Goal: Task Accomplishment & Management: Manage account settings

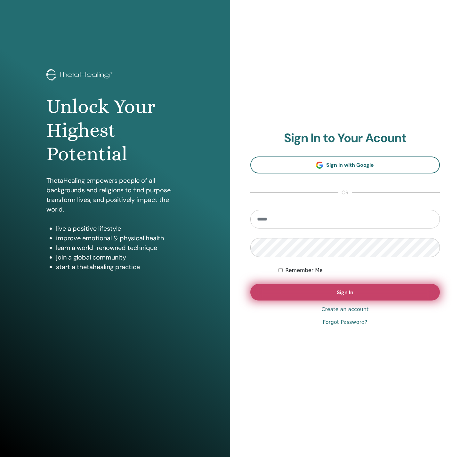
type input "**********"
click at [263, 299] on button "Sign In" at bounding box center [346, 292] width 190 height 17
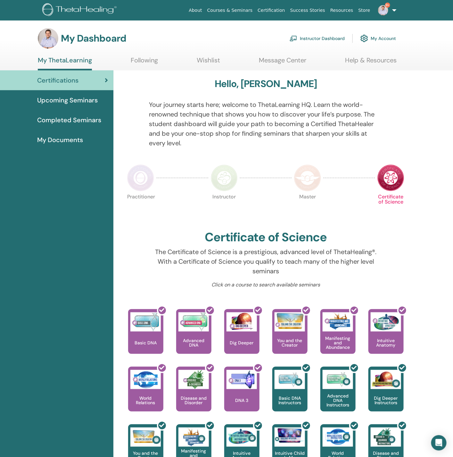
click at [336, 40] on link "Instructor Dashboard" at bounding box center [317, 38] width 55 height 14
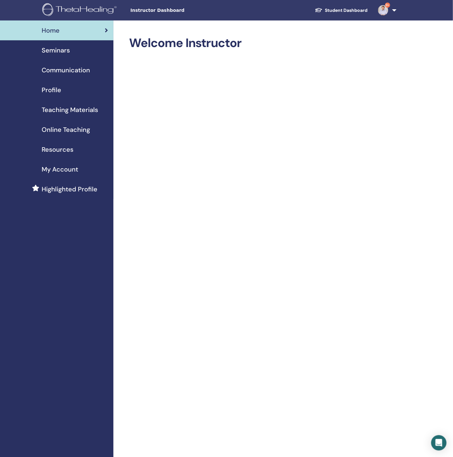
click at [53, 49] on span "Seminars" at bounding box center [56, 50] width 28 height 10
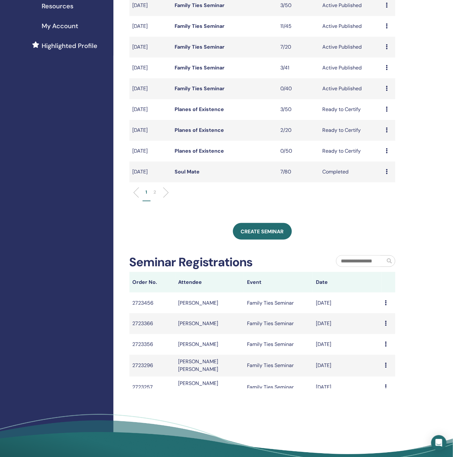
scroll to position [144, 0]
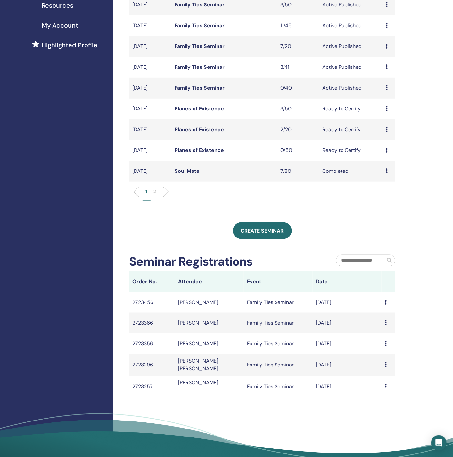
click at [385, 303] on div "Message" at bounding box center [388, 303] width 7 height 8
click at [181, 302] on td "Zitan Lin" at bounding box center [209, 302] width 69 height 21
click at [147, 299] on td "2723456" at bounding box center [152, 302] width 46 height 21
drag, startPoint x: 273, startPoint y: 301, endPoint x: 299, endPoint y: 302, distance: 26.0
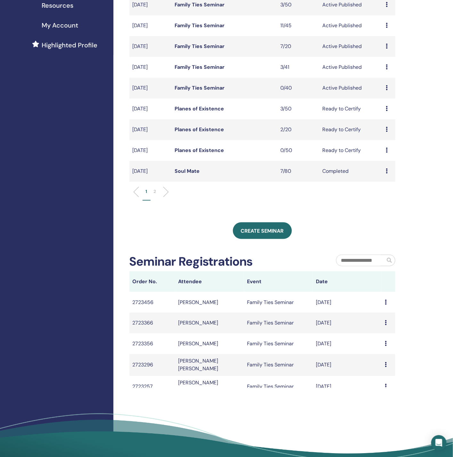
click at [275, 302] on td "Family Ties Seminar" at bounding box center [278, 302] width 69 height 21
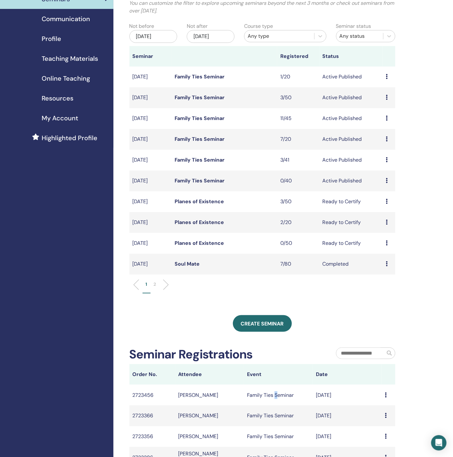
scroll to position [48, 0]
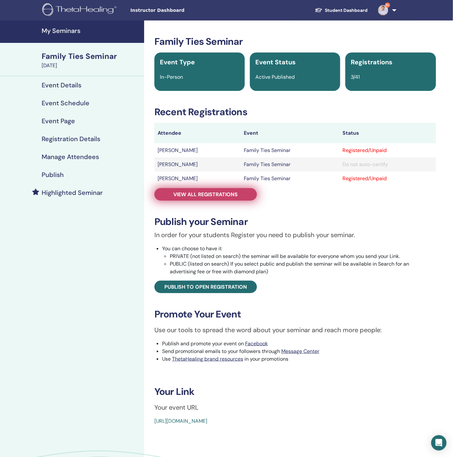
click at [205, 197] on span "View all registrations" at bounding box center [206, 194] width 64 height 7
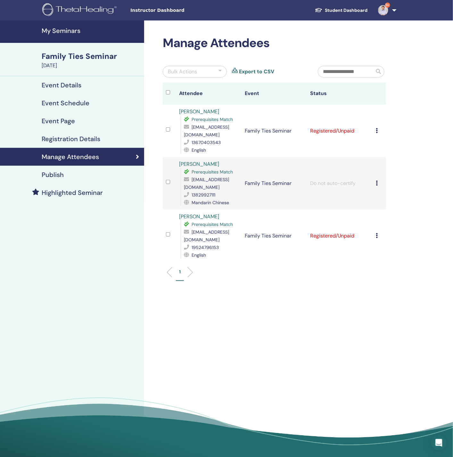
click at [378, 129] on div "Cancel Registration Do not auto-certify Mark as Paid Mark as Unpaid Mark as Abs…" at bounding box center [379, 131] width 7 height 8
click at [392, 194] on link "Download Certificate" at bounding box center [388, 195] width 50 height 7
click at [74, 30] on h4 "My Seminars" at bounding box center [91, 31] width 99 height 8
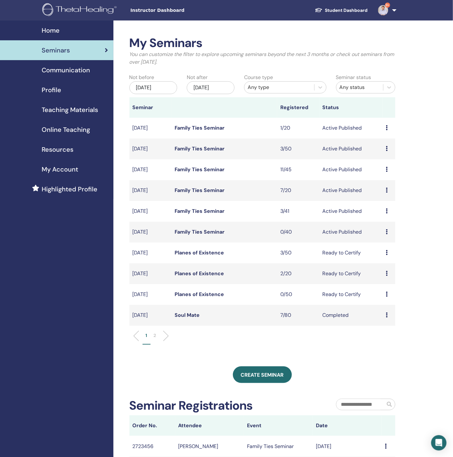
click at [262, 88] on div "Any type" at bounding box center [279, 88] width 63 height 8
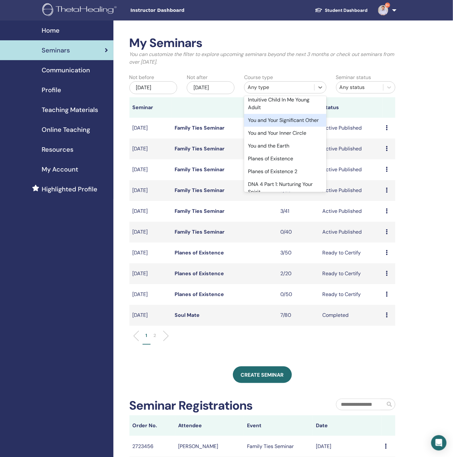
scroll to position [192, 0]
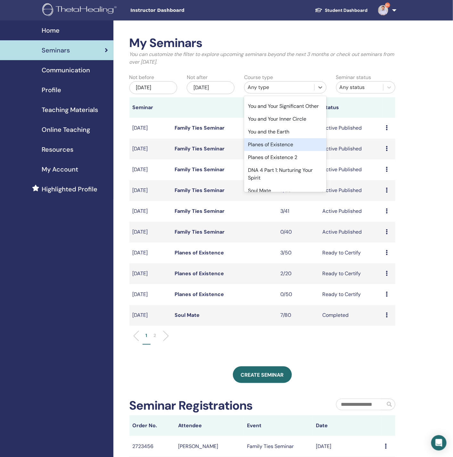
click at [272, 147] on div "Planes of Existence" at bounding box center [285, 144] width 82 height 13
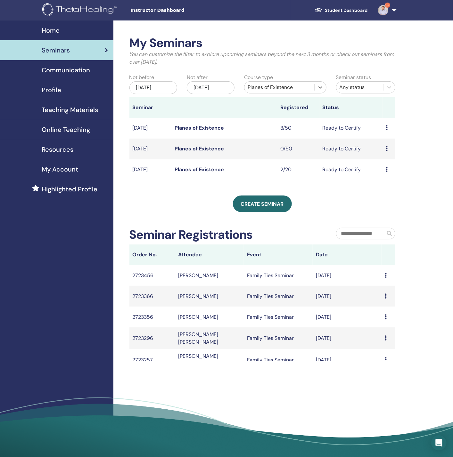
click at [184, 127] on link "Planes of Existence" at bounding box center [199, 128] width 49 height 7
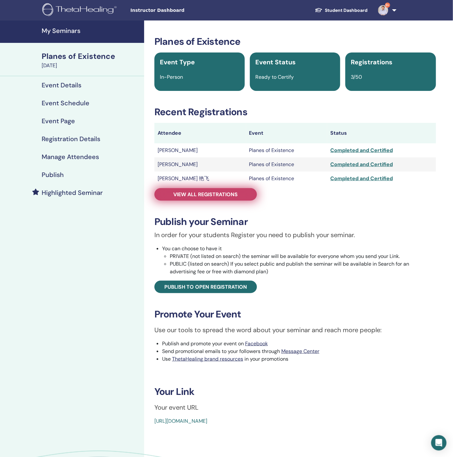
click at [185, 193] on span "View all registrations" at bounding box center [206, 194] width 64 height 7
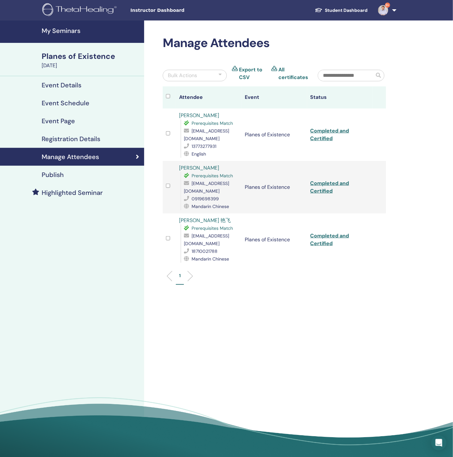
click at [211, 74] on div "Bulk Actions" at bounding box center [195, 76] width 64 height 12
click at [284, 74] on link "All certificates" at bounding box center [293, 73] width 30 height 15
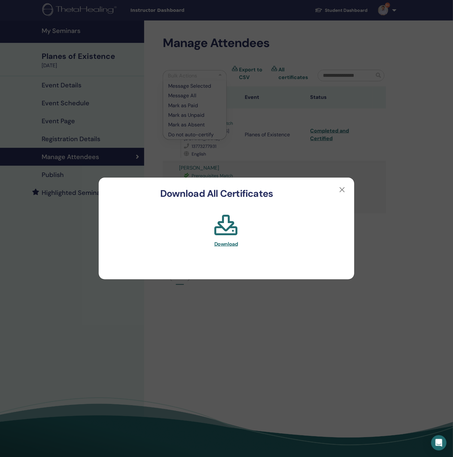
click at [223, 242] on span "Download" at bounding box center [226, 244] width 24 height 7
